Goal: Task Accomplishment & Management: Manage account settings

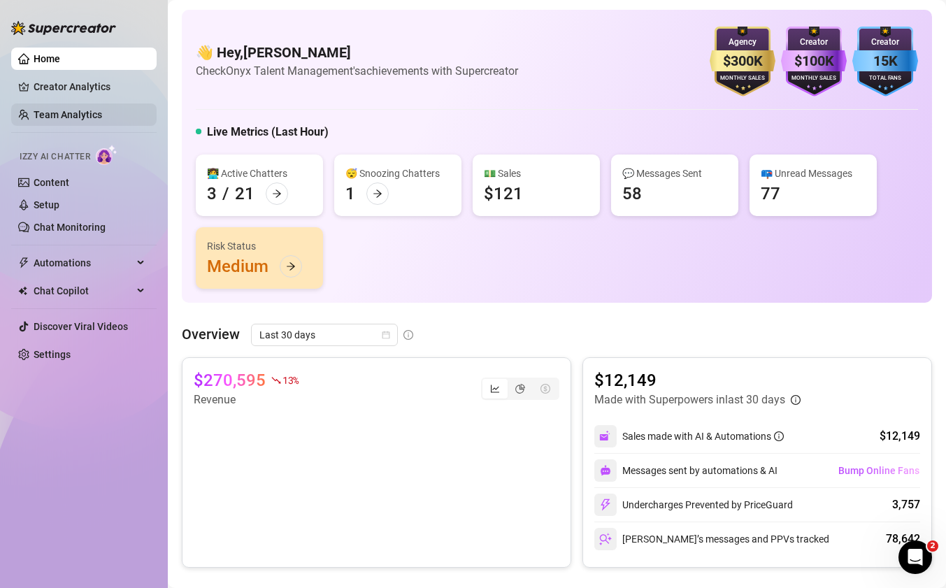
click at [84, 111] on link "Team Analytics" at bounding box center [68, 114] width 69 height 11
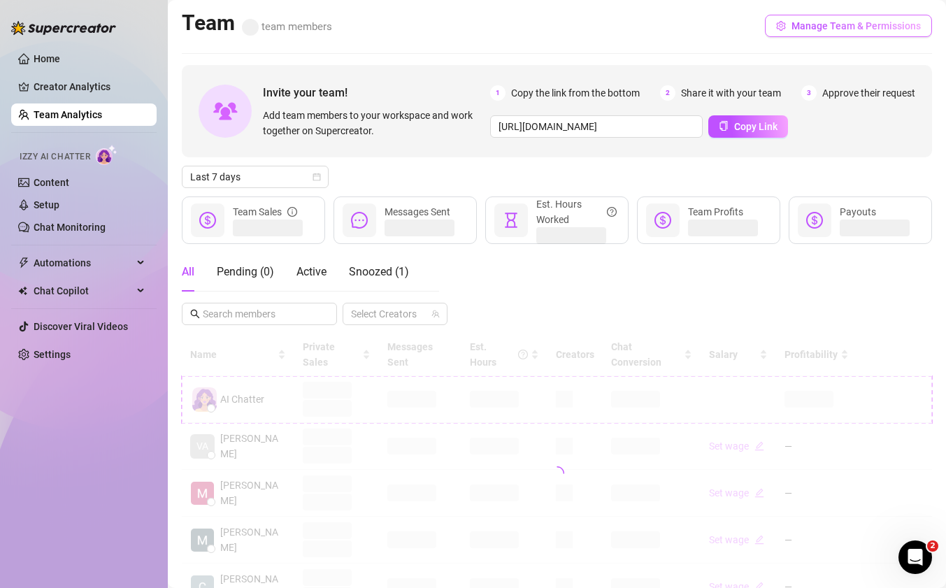
click at [830, 24] on span "Manage Team & Permissions" at bounding box center [855, 25] width 129 height 11
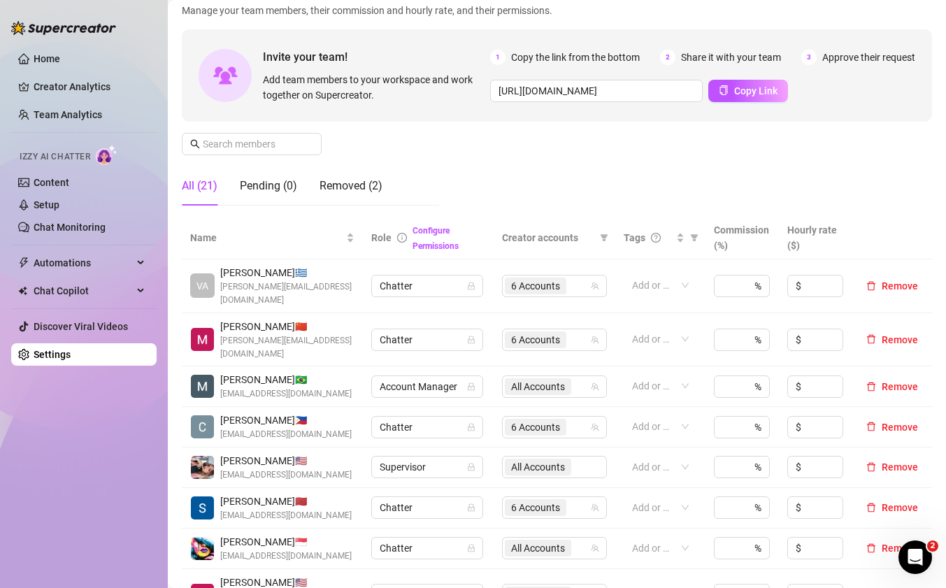
scroll to position [94, 0]
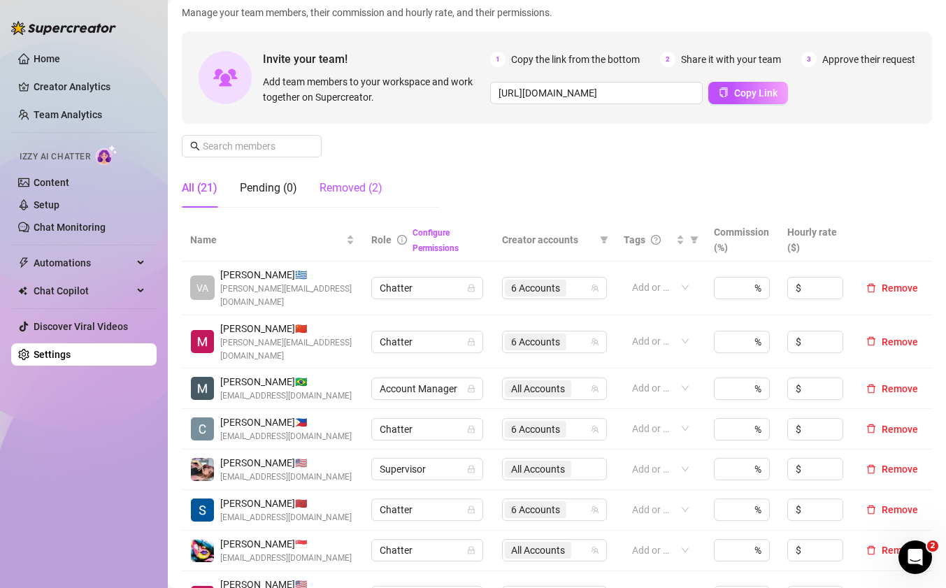
click at [353, 185] on div "Removed (2)" at bounding box center [350, 188] width 63 height 17
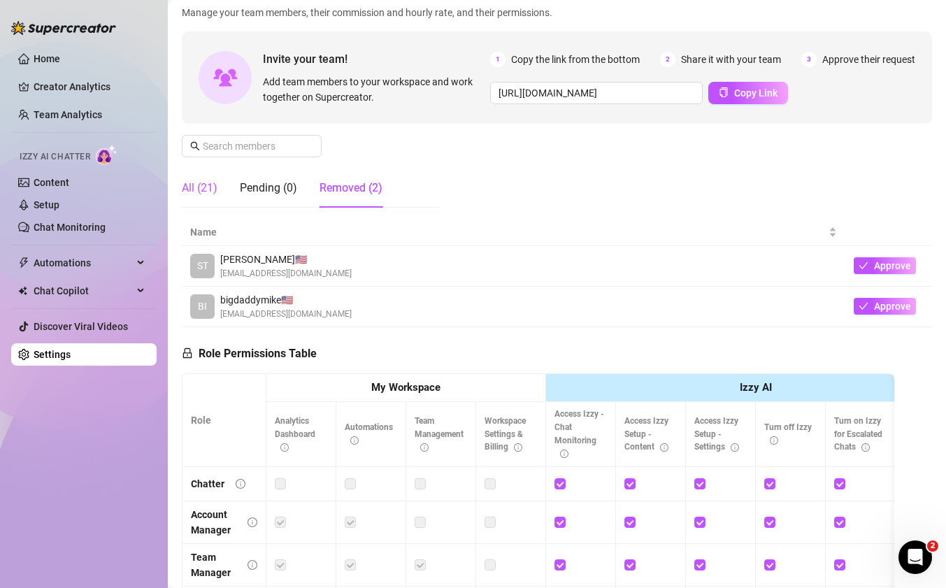
click at [203, 192] on div "All (21)" at bounding box center [200, 188] width 36 height 17
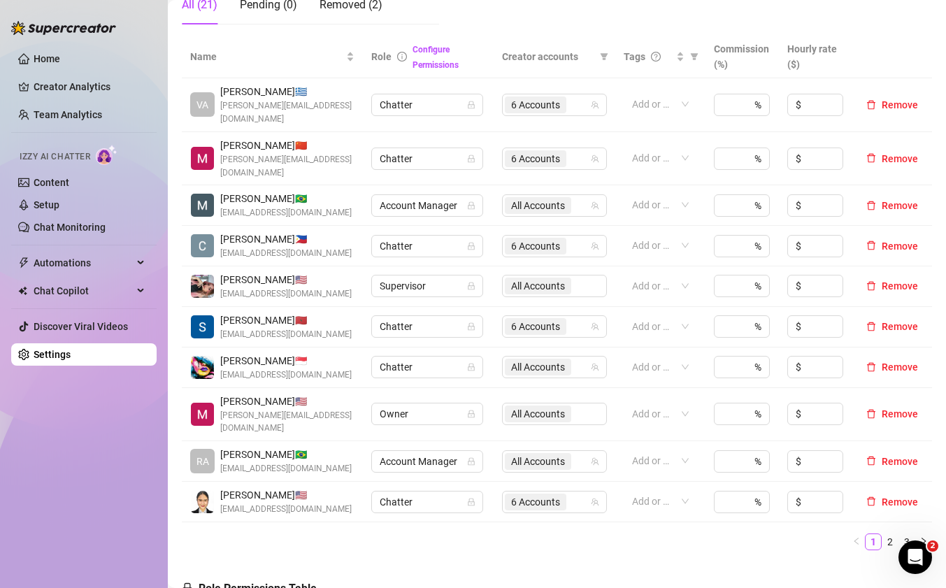
scroll to position [300, 0]
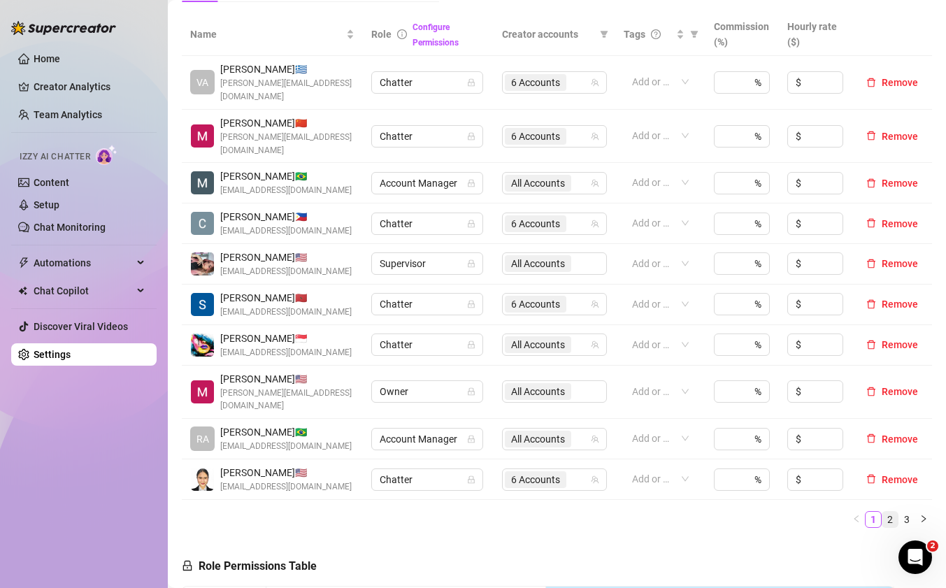
click at [882, 512] on link "2" at bounding box center [889, 519] width 15 height 15
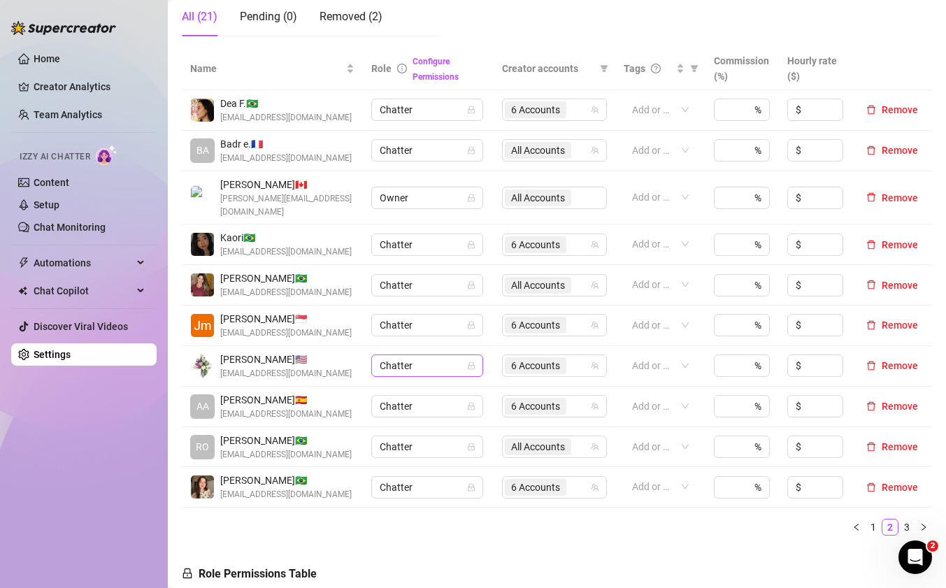
scroll to position [325, 0]
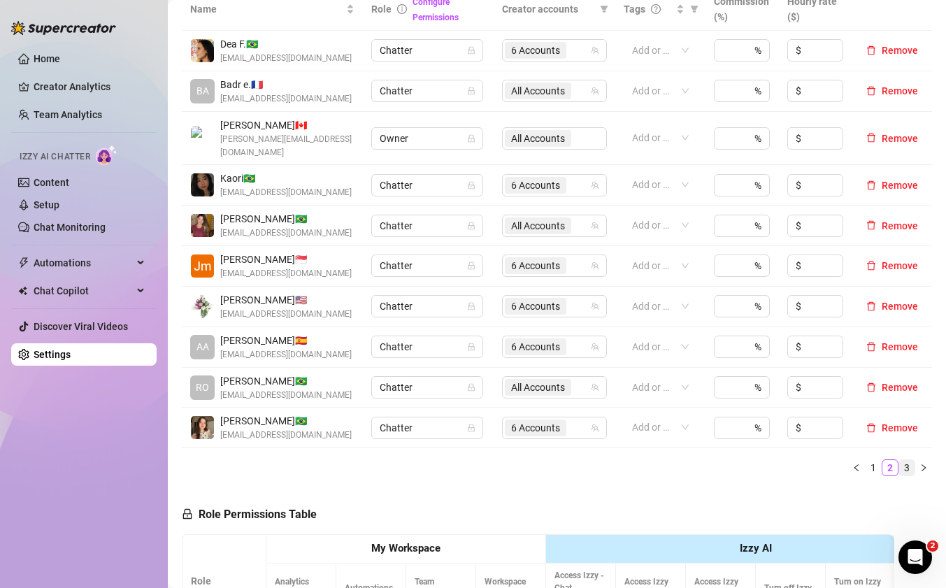
click at [899, 460] on link "3" at bounding box center [906, 467] width 15 height 15
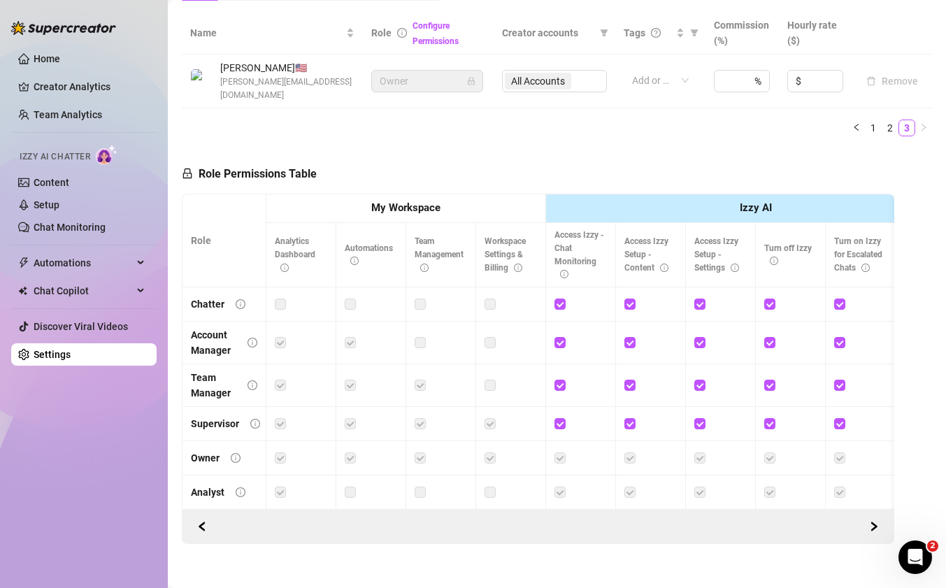
scroll to position [289, 0]
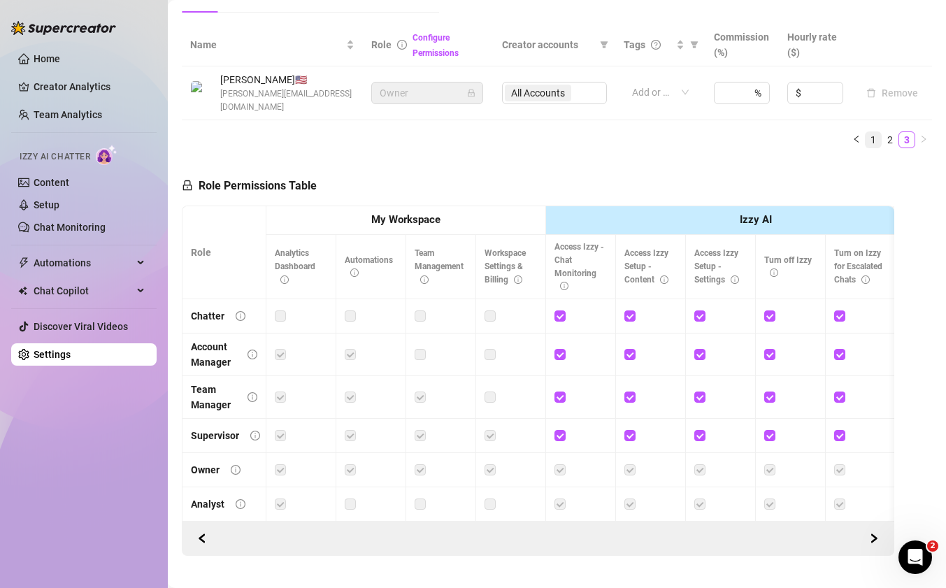
click at [865, 132] on link "1" at bounding box center [872, 139] width 15 height 15
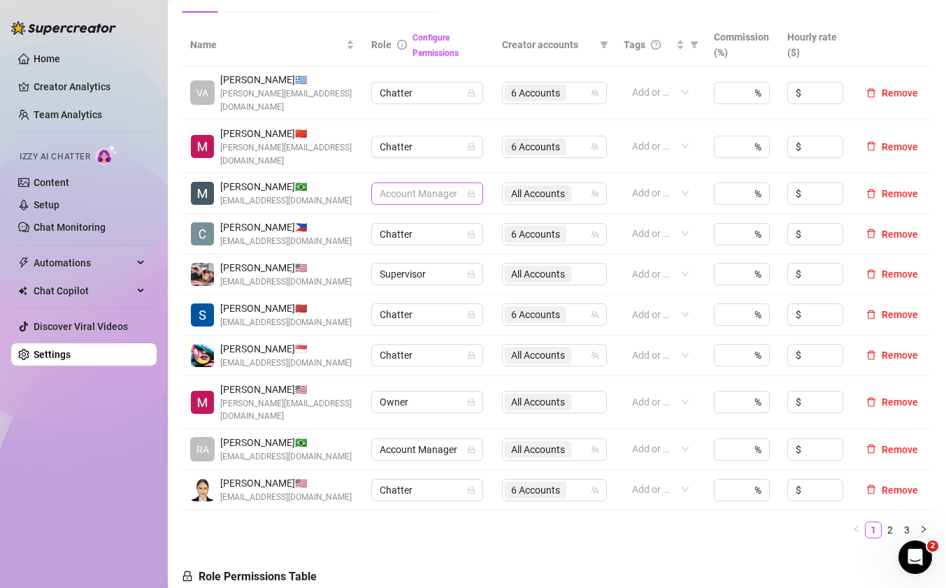
click at [429, 183] on span "Account Manager" at bounding box center [427, 193] width 95 height 21
click at [393, 195] on div "Chatter" at bounding box center [421, 194] width 89 height 15
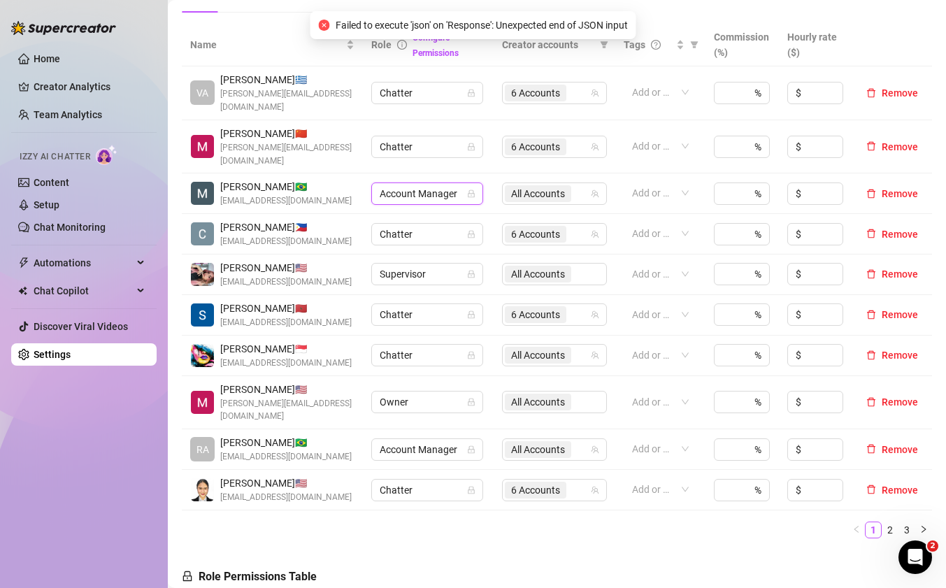
click at [391, 183] on span "Account Manager" at bounding box center [427, 193] width 95 height 21
click at [400, 194] on div "Chatter" at bounding box center [421, 194] width 89 height 15
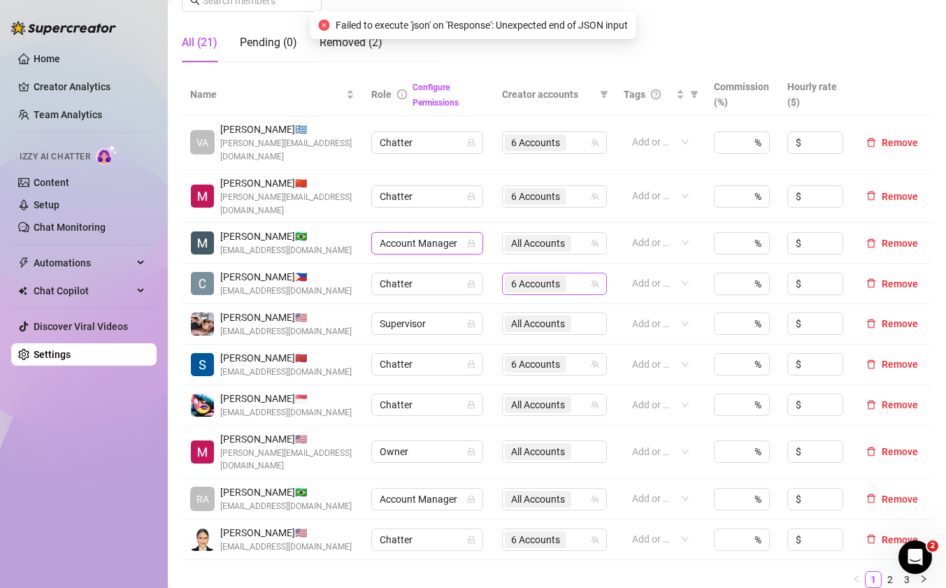
scroll to position [232, 0]
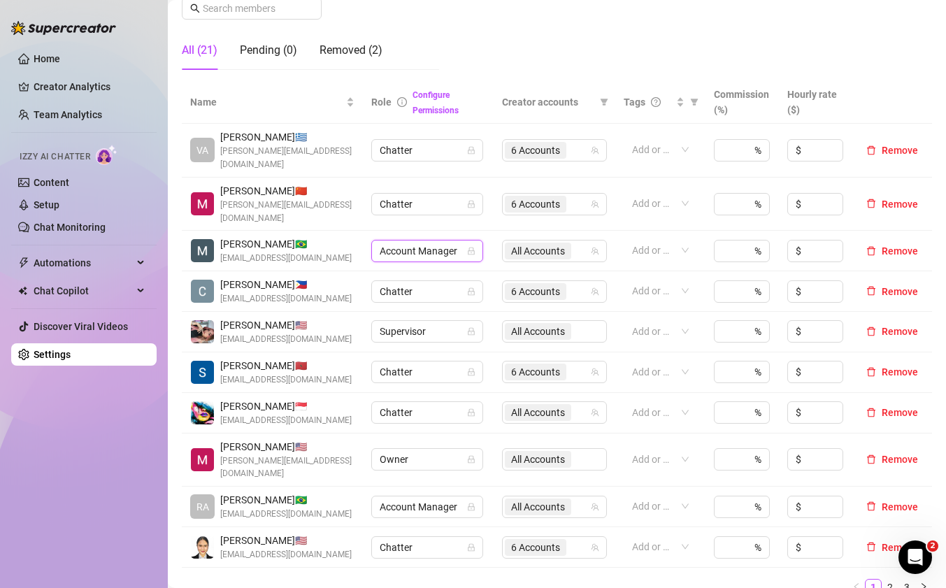
click at [333, 236] on div "[PERSON_NAME] 🇧🇷 [EMAIL_ADDRESS][DOMAIN_NAME]" at bounding box center [272, 250] width 164 height 29
click at [418, 240] on span "Account Manager" at bounding box center [427, 250] width 95 height 21
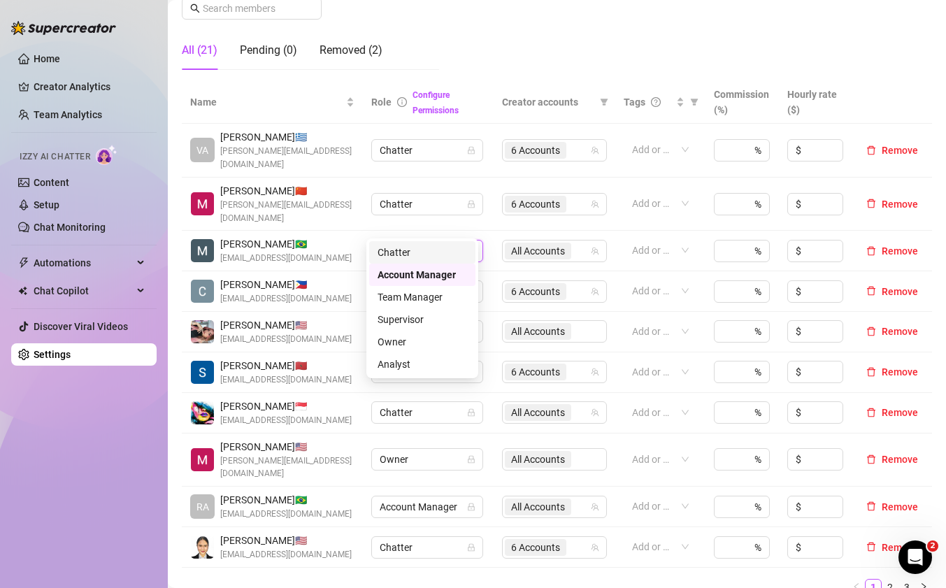
click at [398, 248] on div "Chatter" at bounding box center [421, 252] width 89 height 15
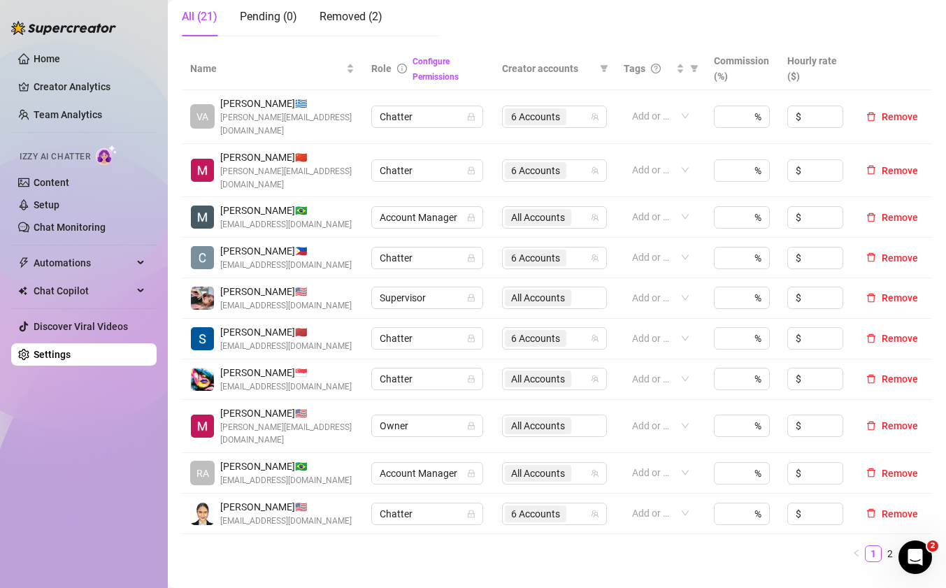
scroll to position [269, 0]
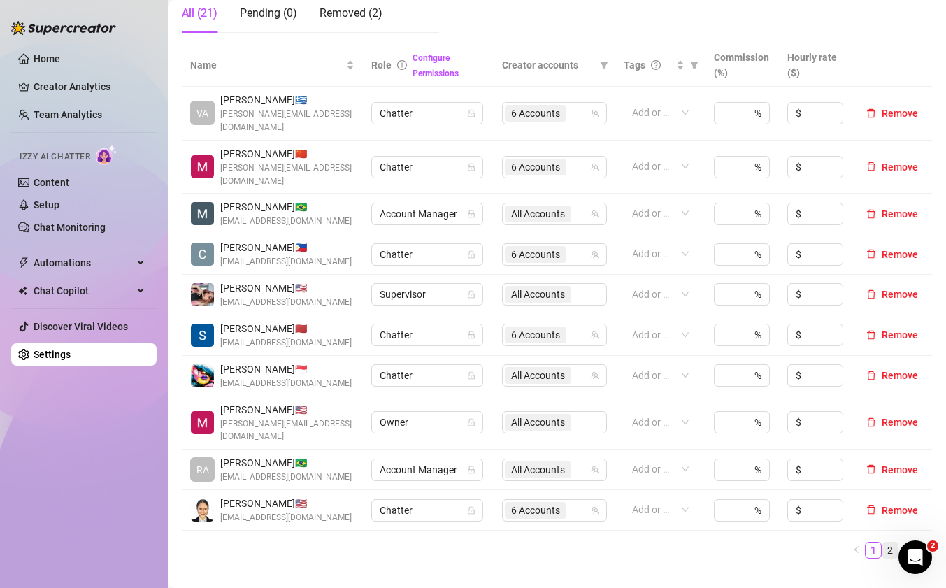
click at [882, 542] on link "2" at bounding box center [889, 549] width 15 height 15
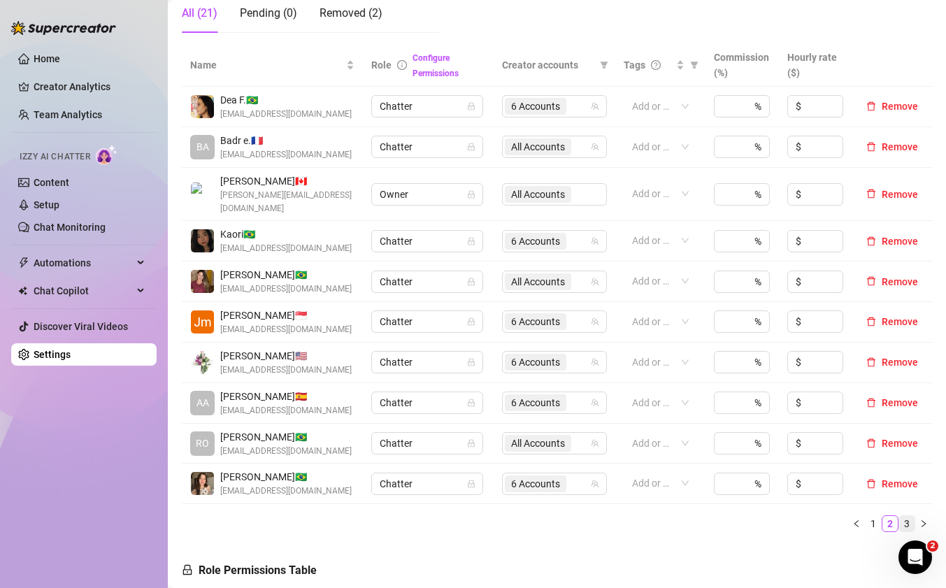
click at [899, 516] on link "3" at bounding box center [906, 523] width 15 height 15
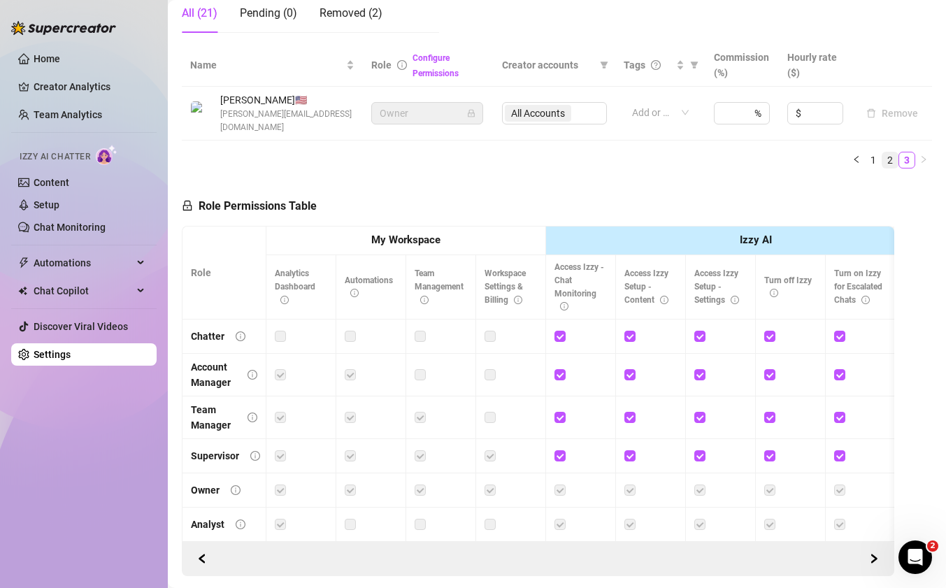
click at [882, 152] on link "2" at bounding box center [889, 159] width 15 height 15
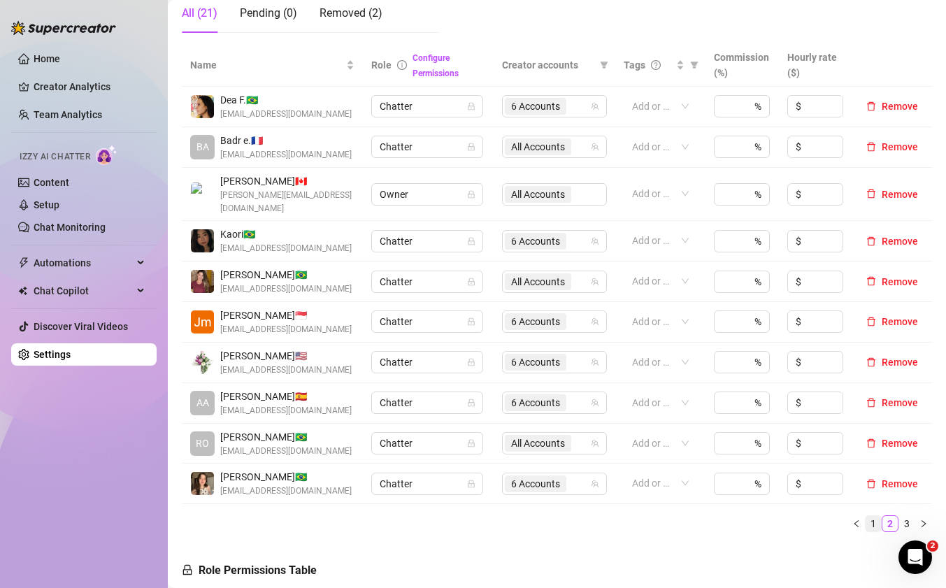
click at [865, 516] on link "1" at bounding box center [872, 523] width 15 height 15
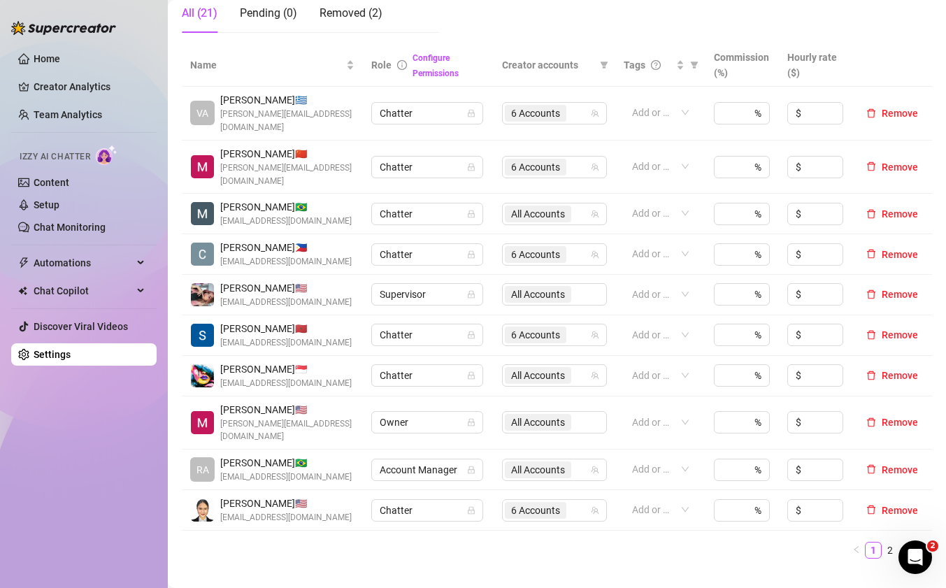
scroll to position [197, 0]
